Goal: Find specific page/section: Find specific page/section

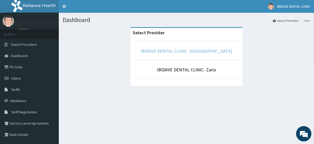
click at [198, 49] on link "IBIDAVE DENTAL CLINIC- [GEOGRAPHIC_DATA]" at bounding box center [187, 51] width 92 height 6
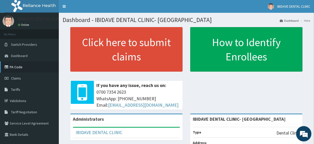
click at [24, 65] on link "PA Code" at bounding box center [29, 66] width 59 height 11
